Goal: Information Seeking & Learning: Find specific fact

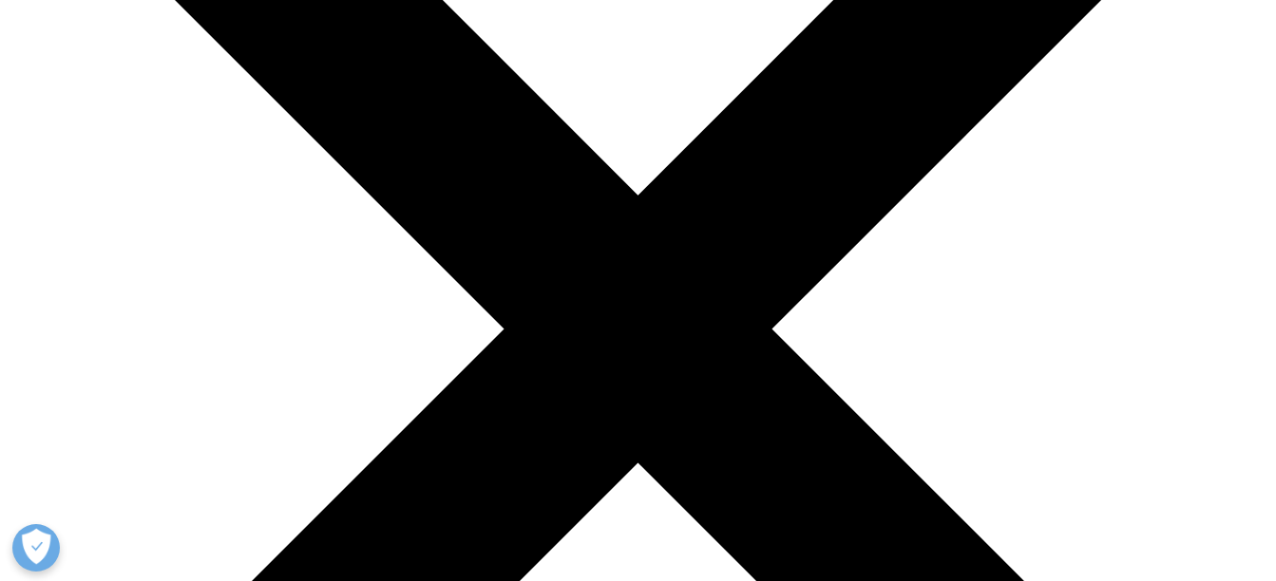
scroll to position [304, 0]
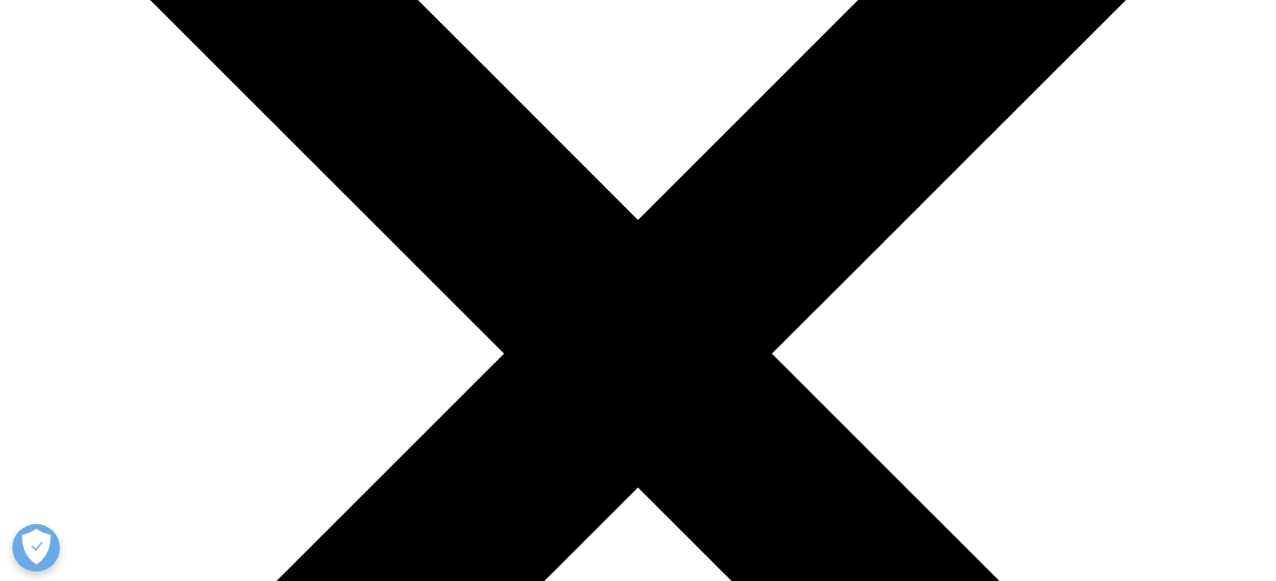
drag, startPoint x: 740, startPoint y: 236, endPoint x: 983, endPoint y: 542, distance: 391.5
copy div "Code of Conduct Wherever IQVIA does business in the world, the fundamental valu…"
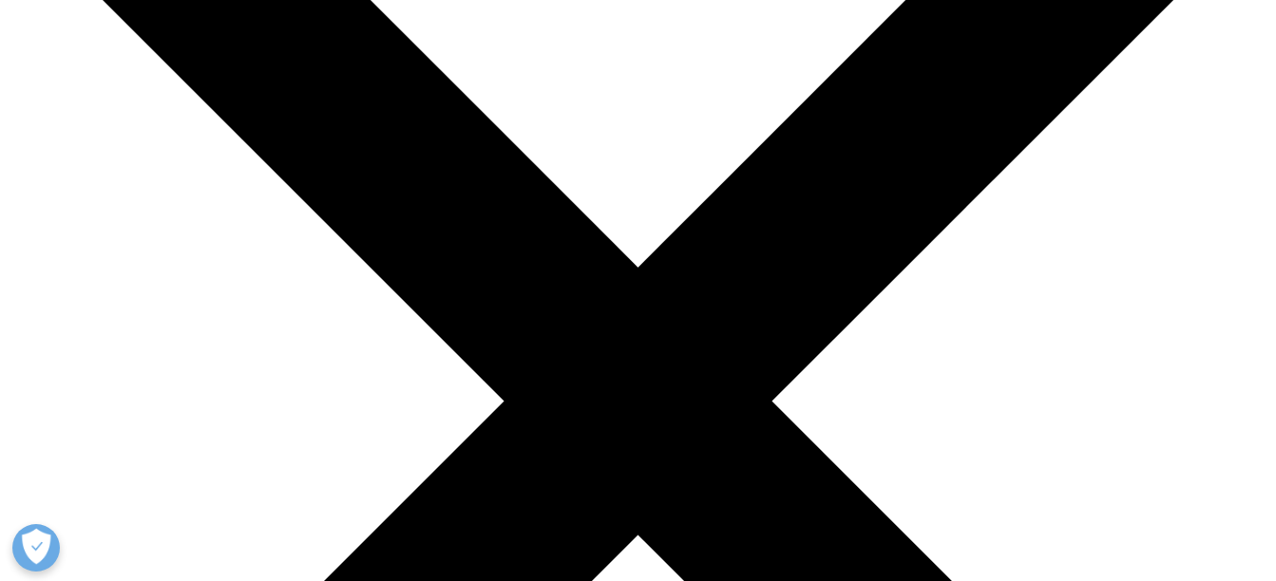
scroll to position [0, 0]
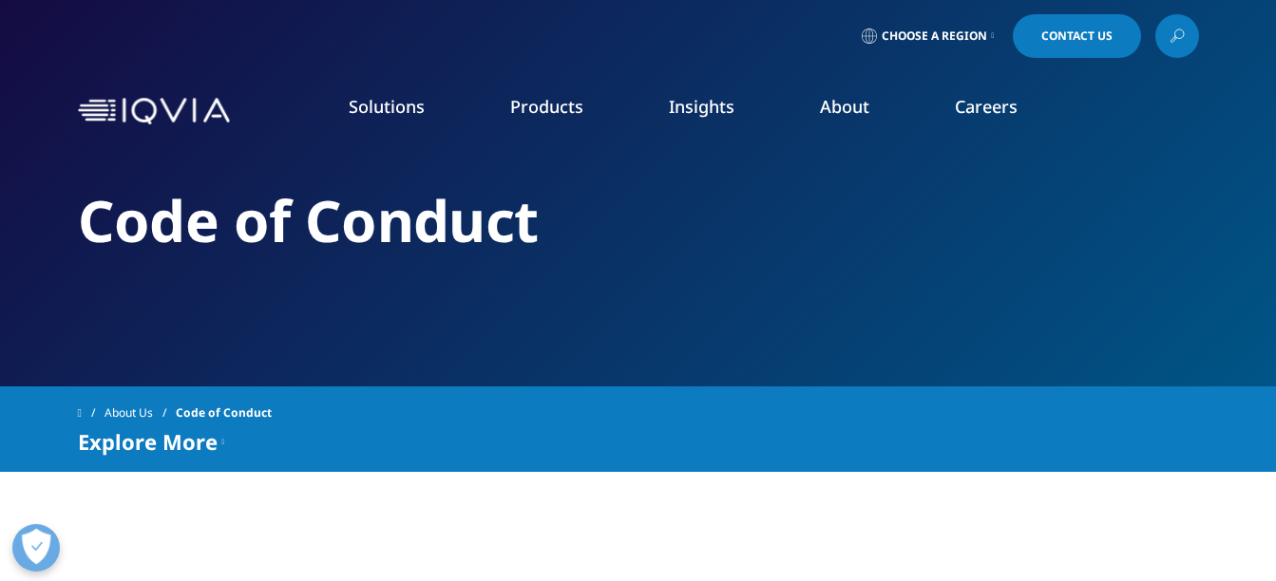
click at [1182, 32] on icon at bounding box center [1176, 36] width 15 height 25
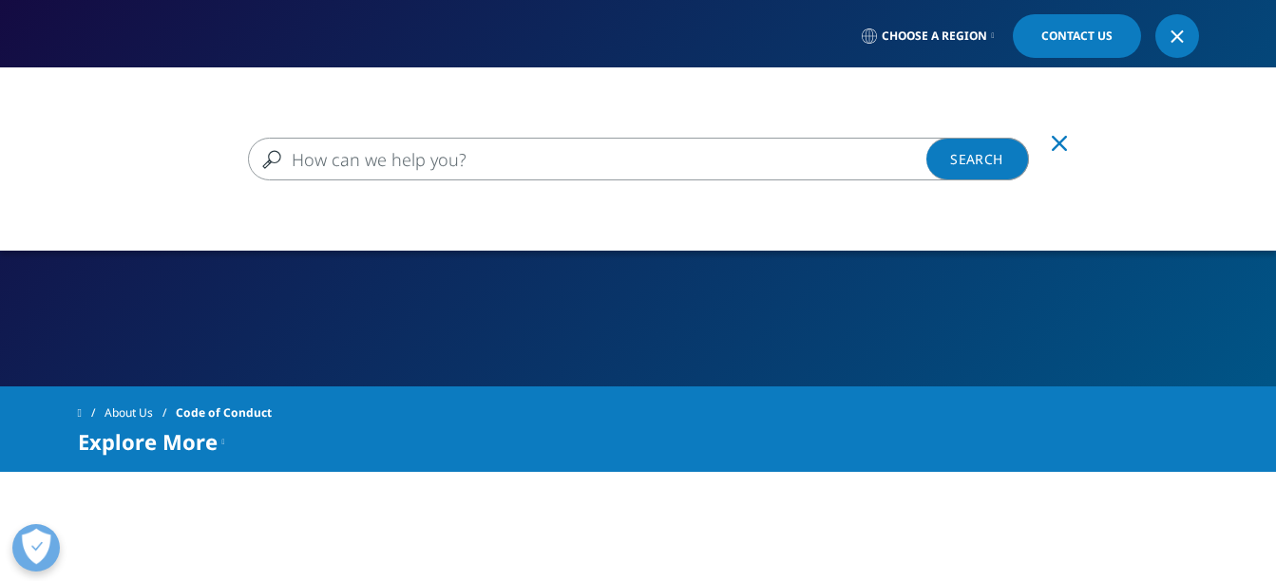
click at [875, 151] on input "Search" at bounding box center [638, 159] width 781 height 43
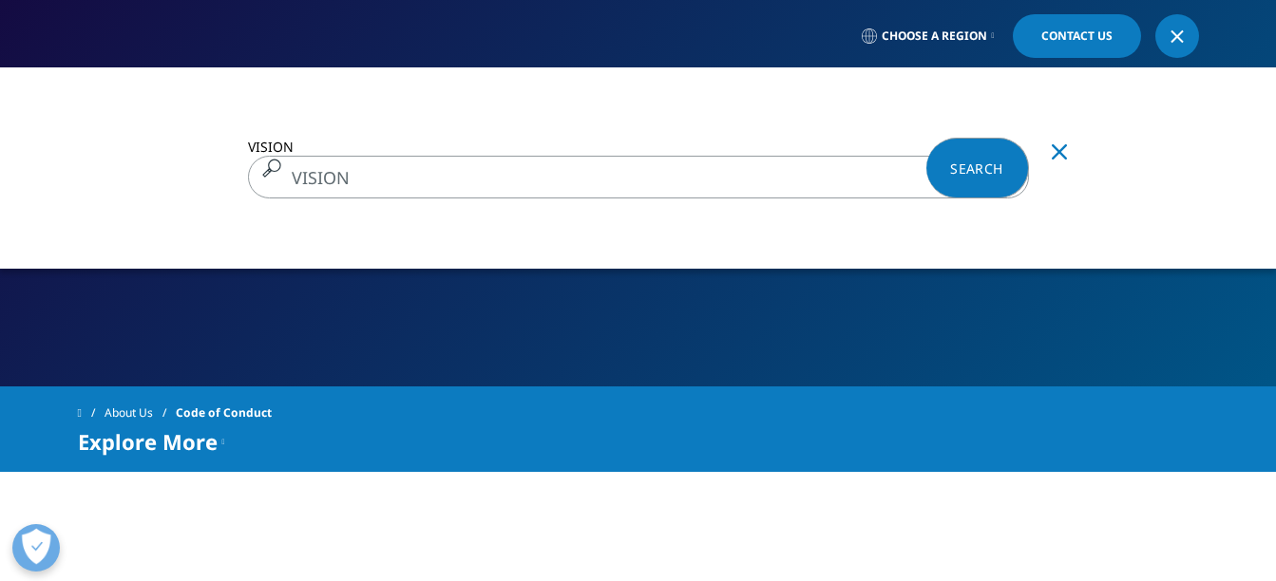
type input "VISION"
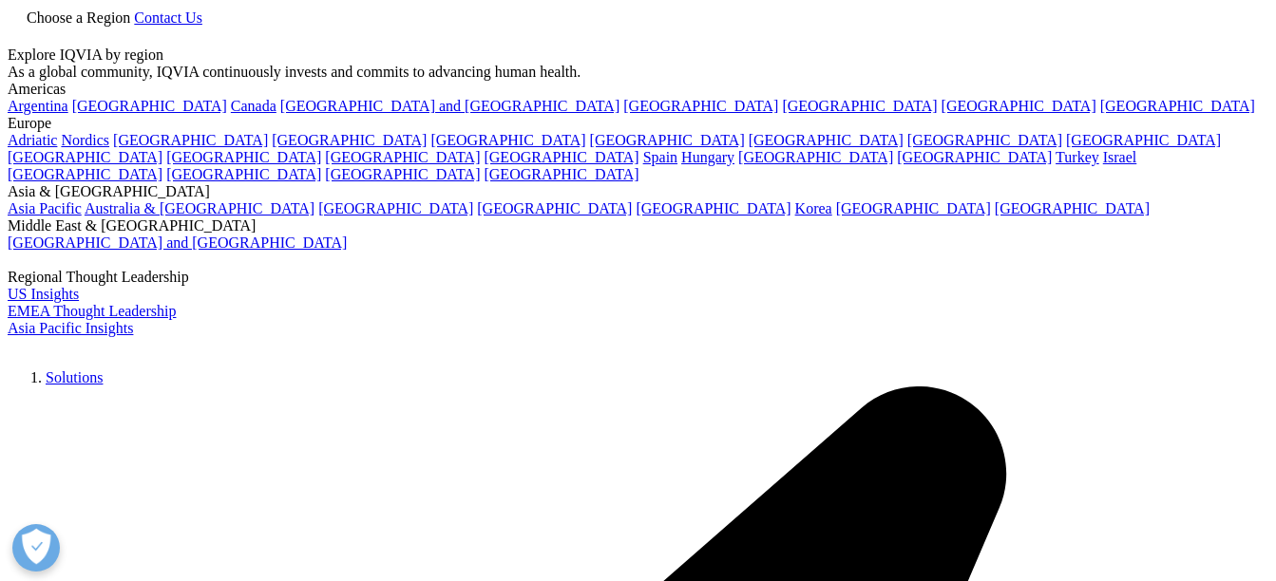
type input "VISION"
